Goal: Task Accomplishment & Management: Manage account settings

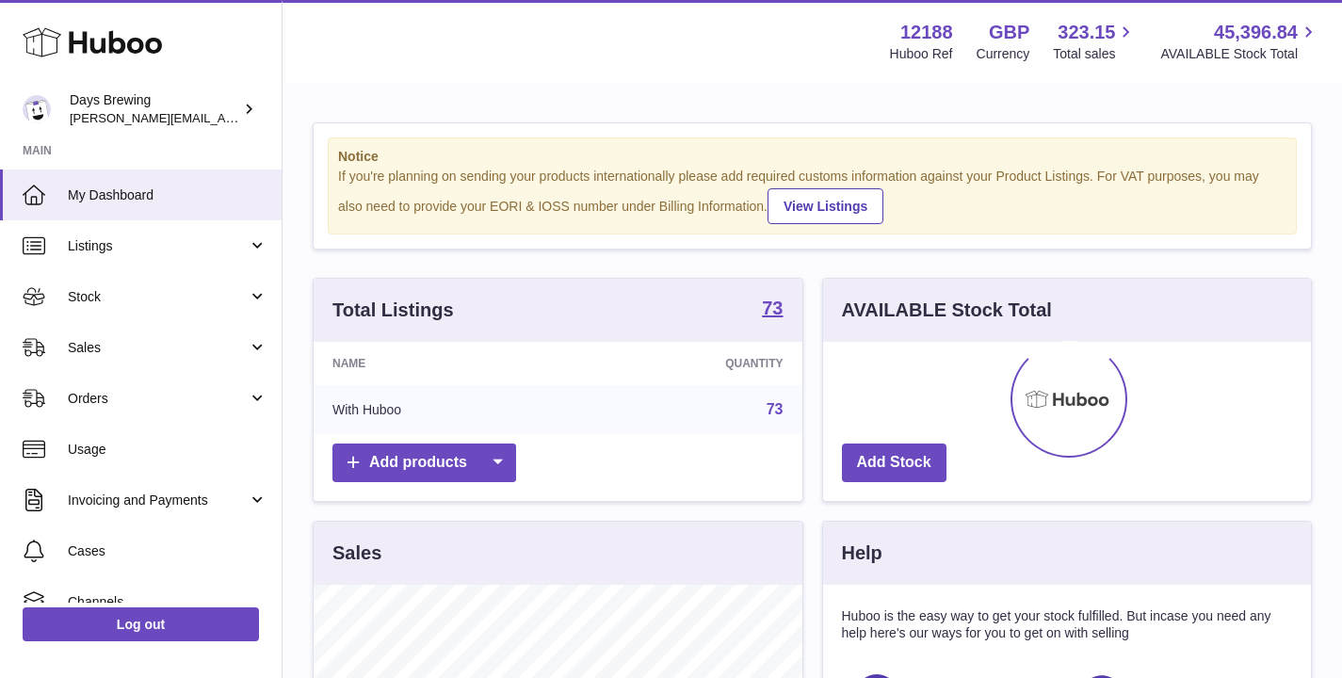
scroll to position [294, 488]
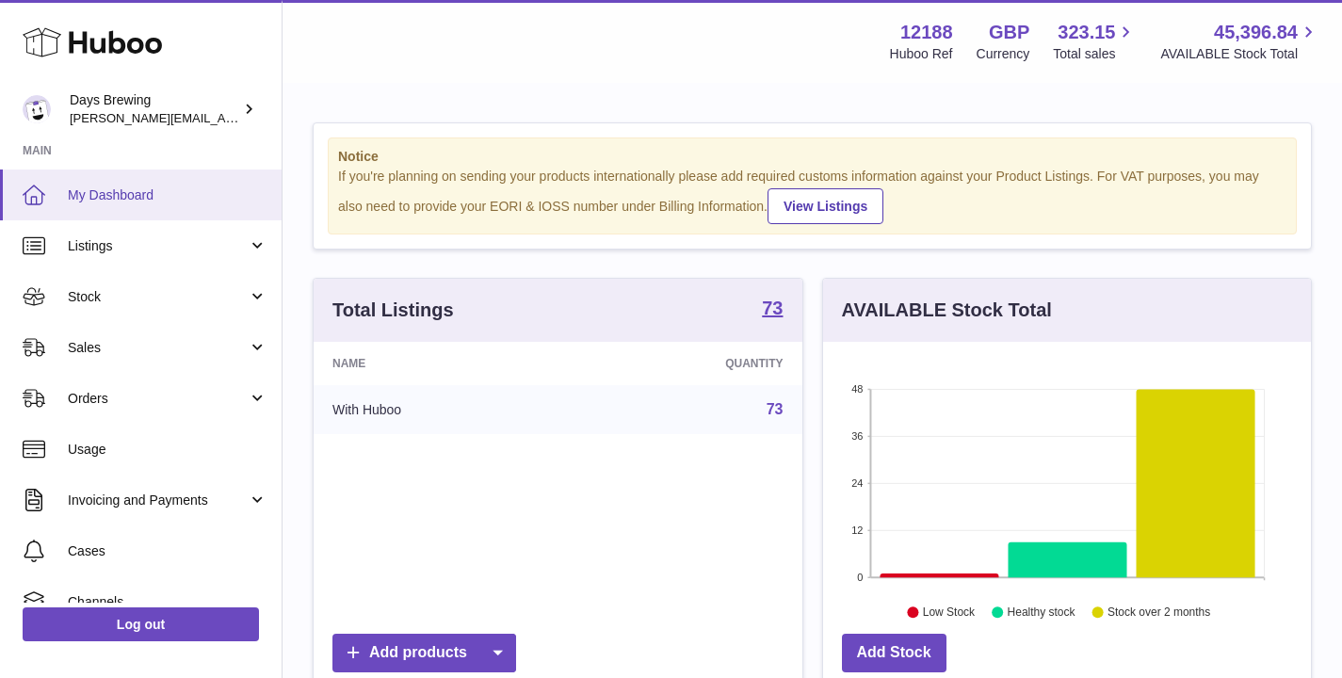
click at [80, 197] on span "My Dashboard" at bounding box center [168, 195] width 200 height 18
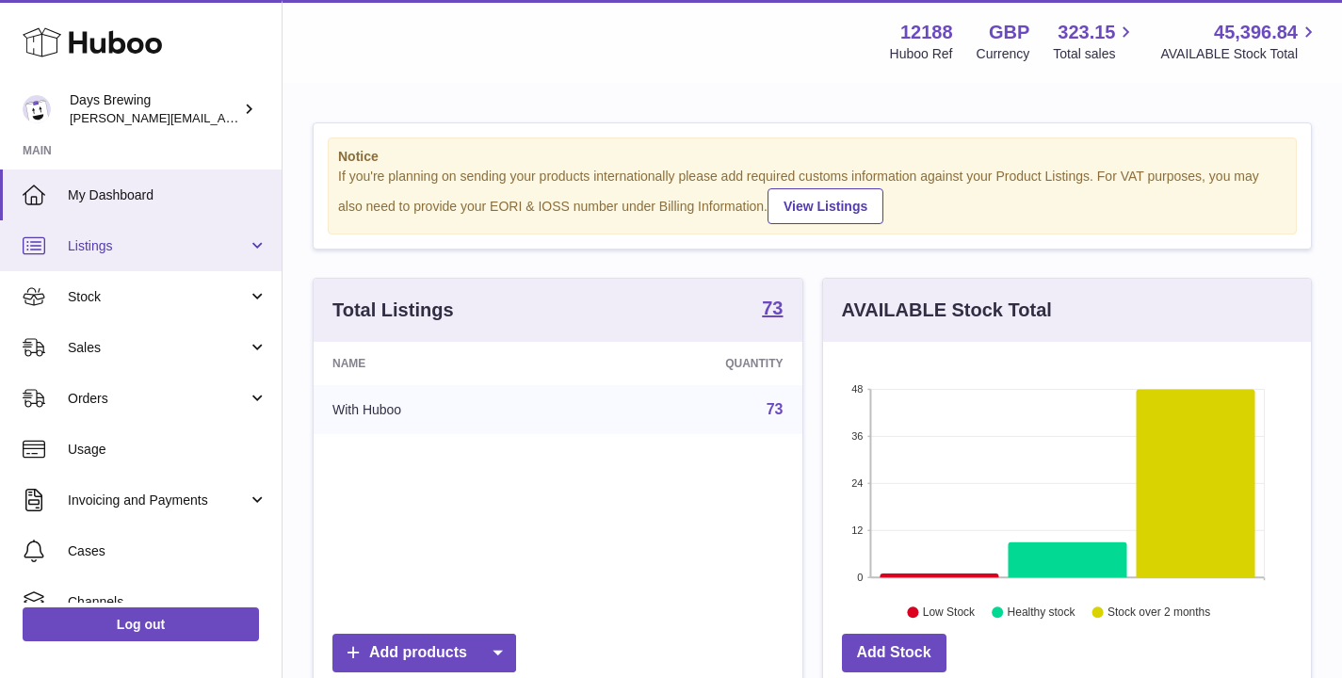
scroll to position [126, 0]
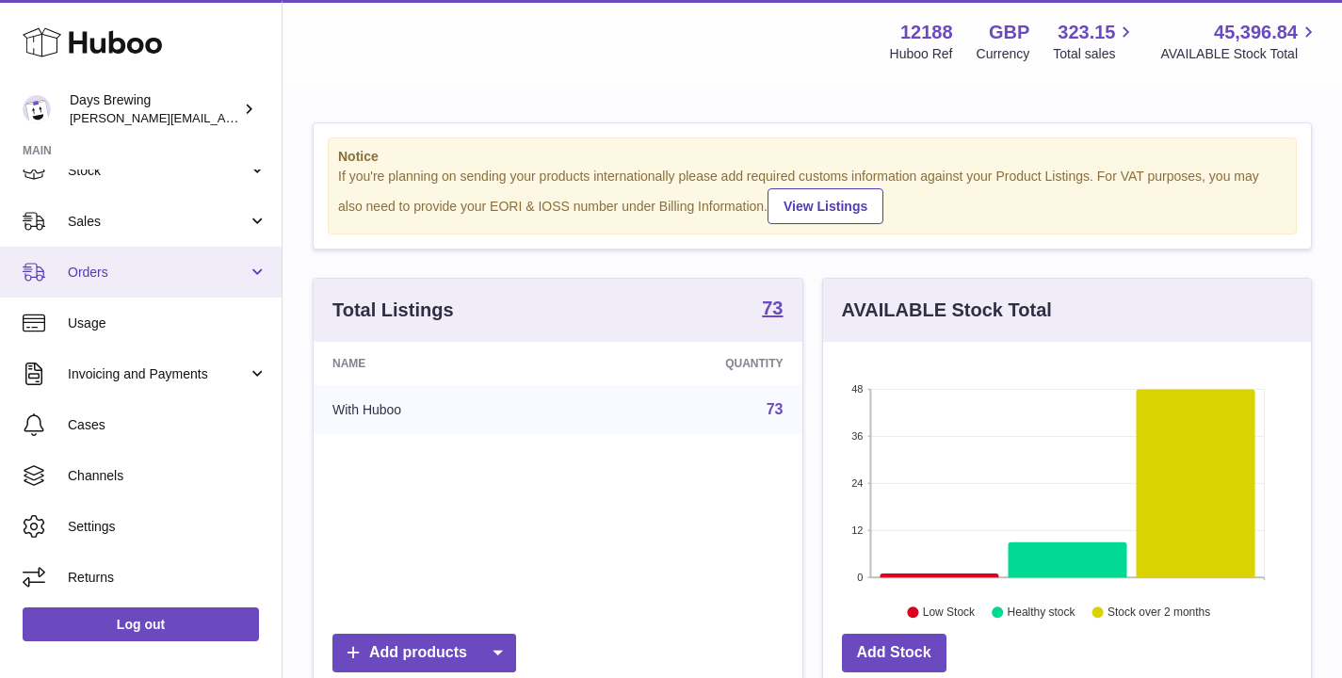
click at [78, 292] on link "Orders" at bounding box center [141, 272] width 282 height 51
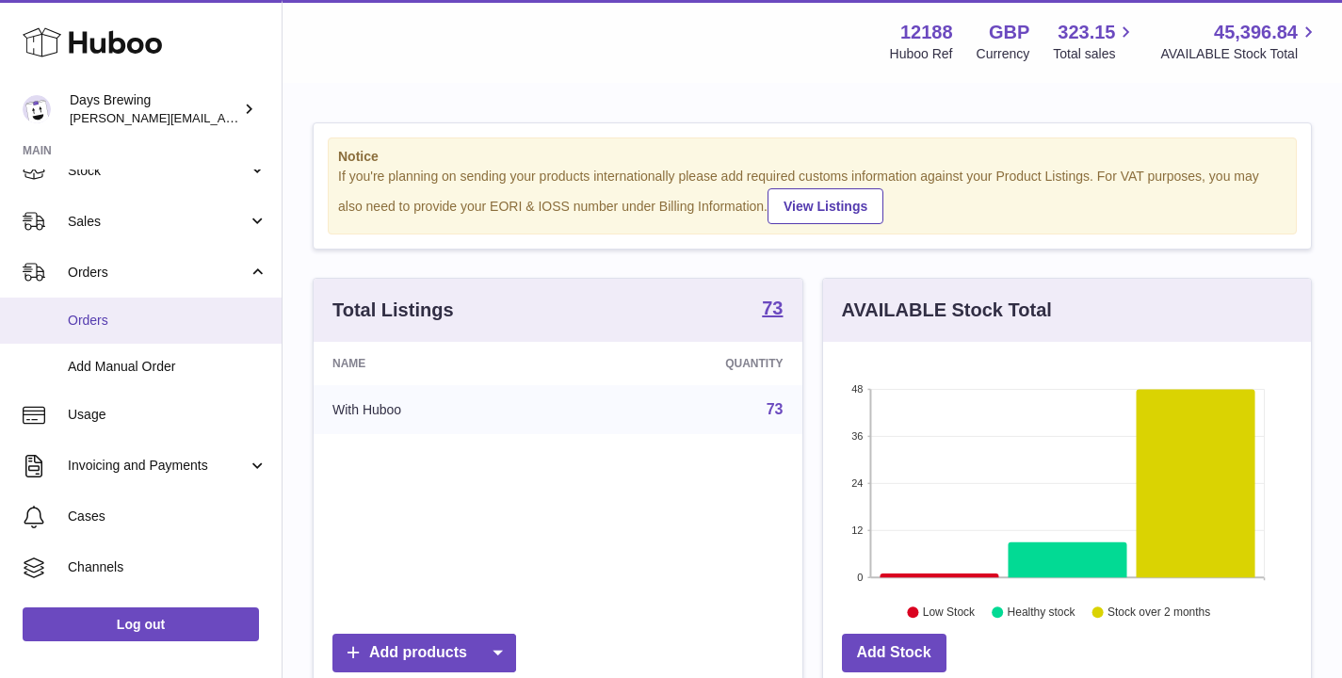
click at [84, 322] on span "Orders" at bounding box center [168, 321] width 200 height 18
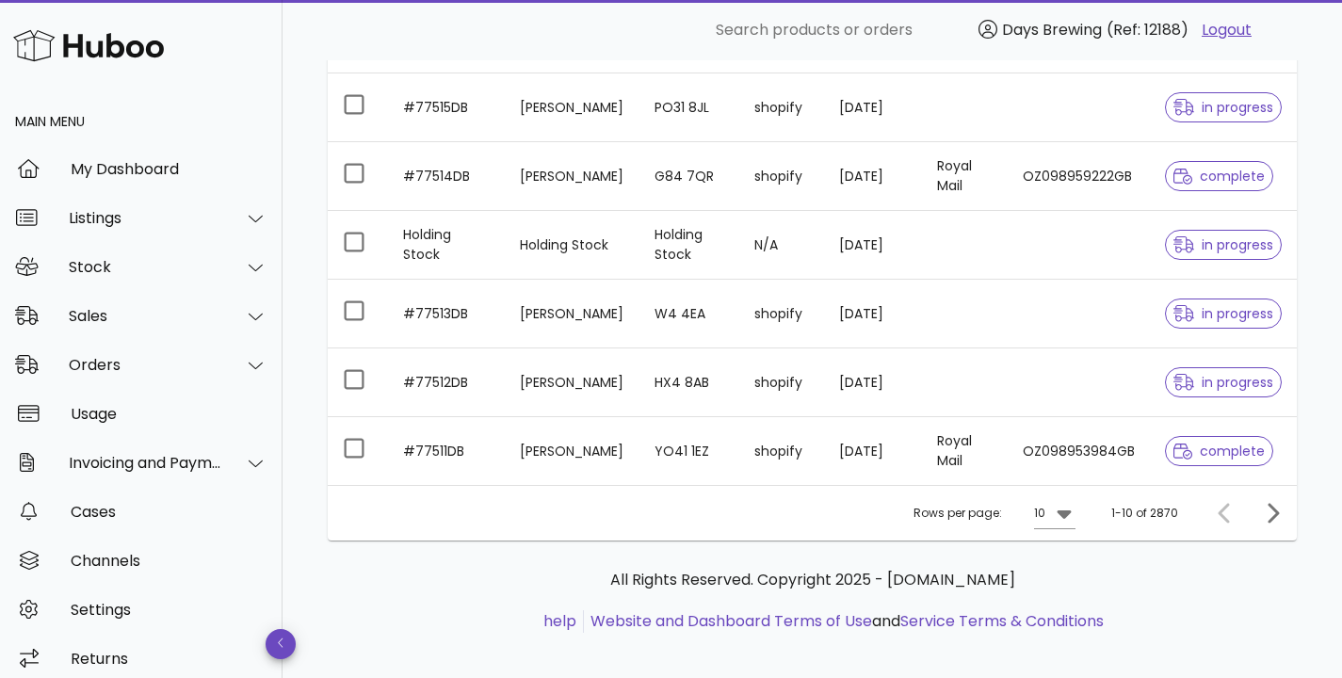
scroll to position [561, 0]
